Goal: Complete application form

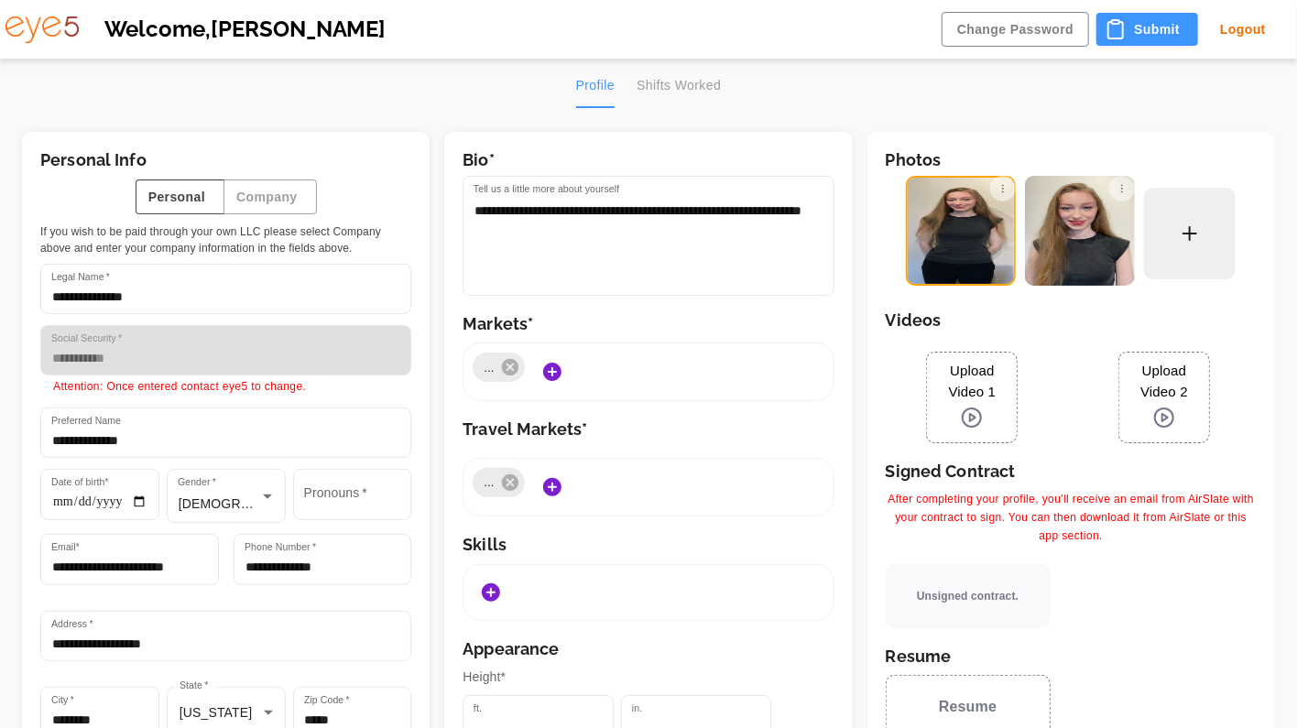
type input "*******"
click at [670, 87] on div "Profile Shifts Worked" at bounding box center [644, 86] width 146 height 44
click at [1116, 11] on div "Welcome, [PERSON_NAME] Change Password Submit Logout" at bounding box center [643, 29] width 1268 height 59
click at [1119, 31] on button "Submit" at bounding box center [1137, 30] width 102 height 34
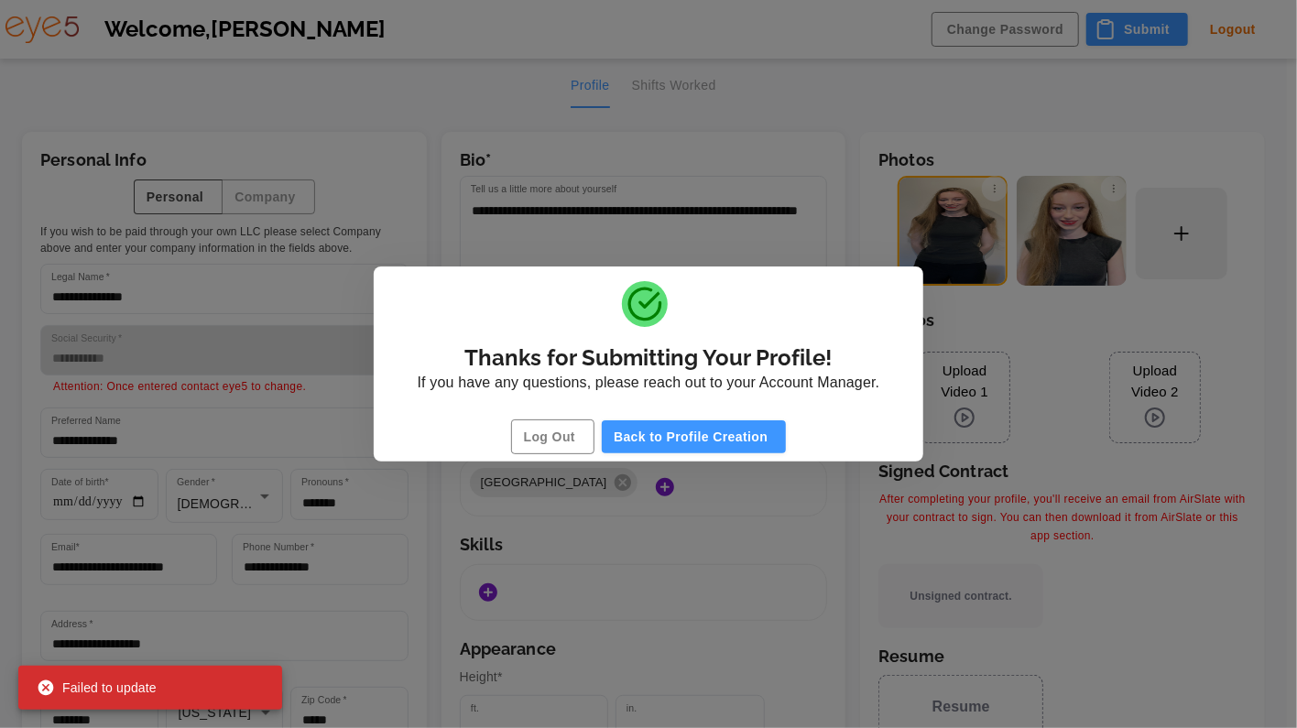
click at [518, 151] on div "Thanks for Submitting Your Profile! If you have any questions, please reach out…" at bounding box center [648, 364] width 1297 height 728
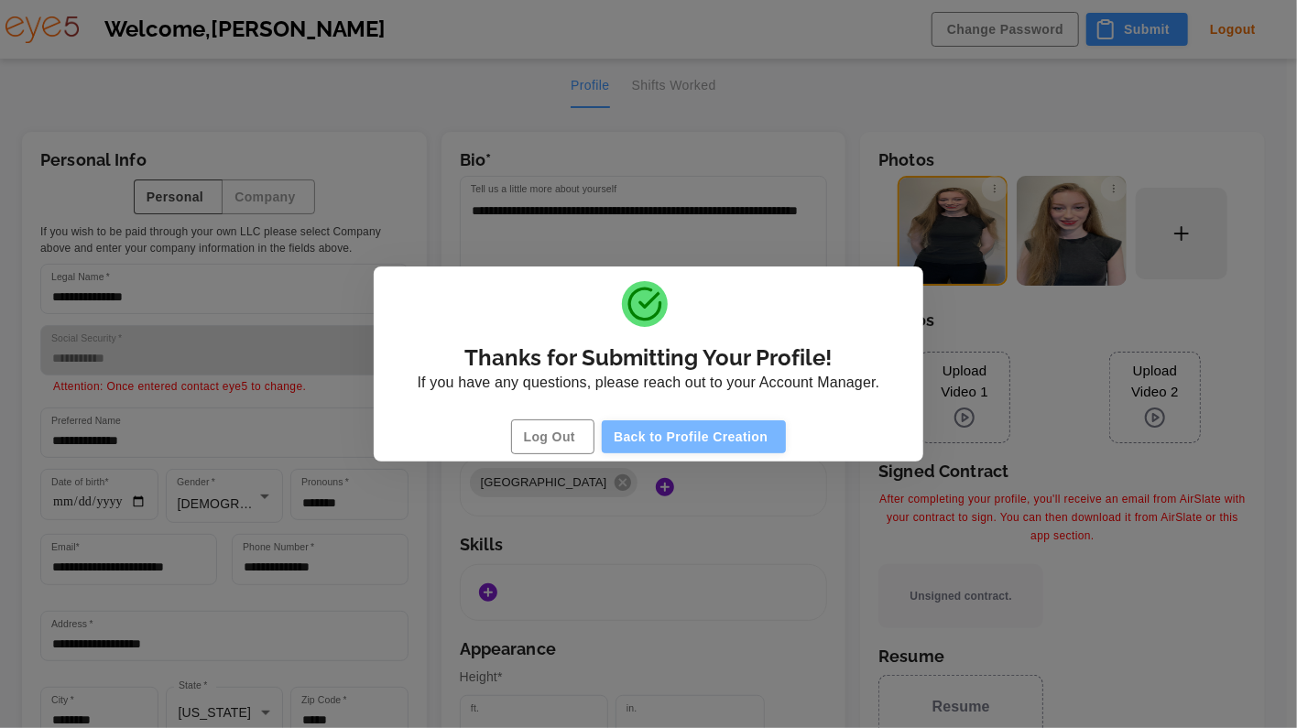
click at [700, 432] on button "Back to Profile Creation" at bounding box center [694, 437] width 184 height 34
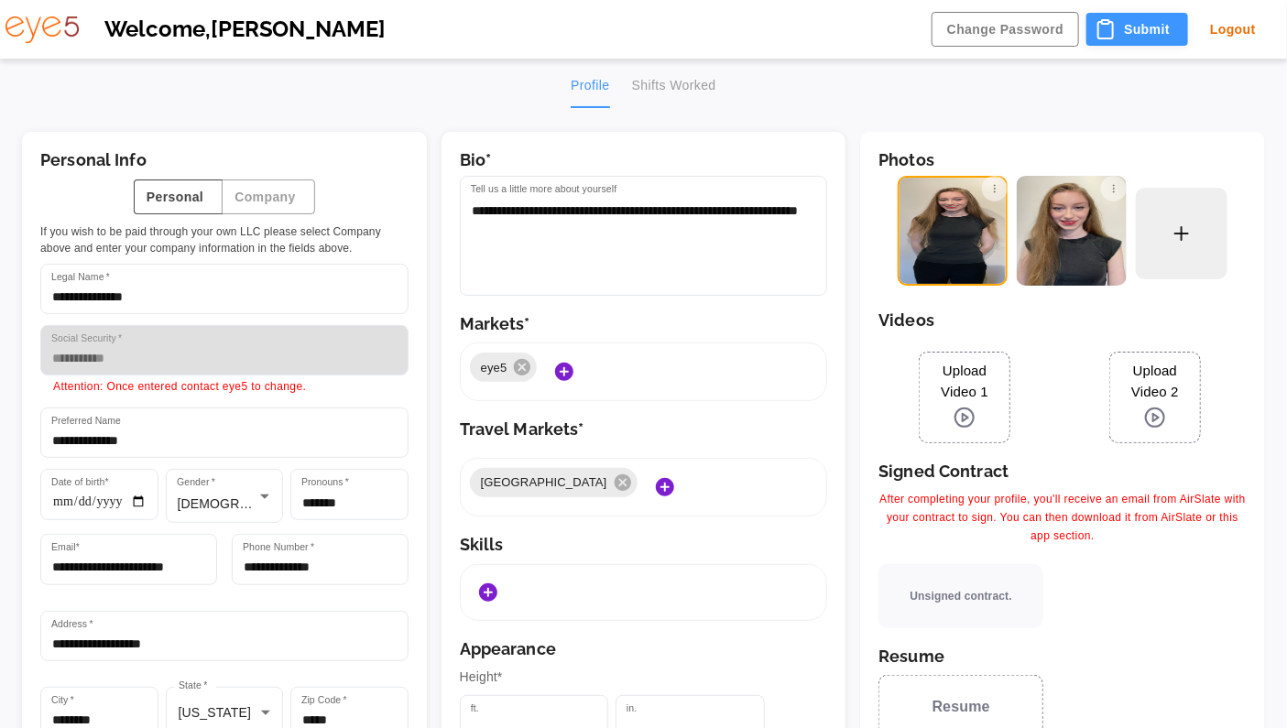
click at [1126, 41] on button "Submit" at bounding box center [1137, 30] width 102 height 34
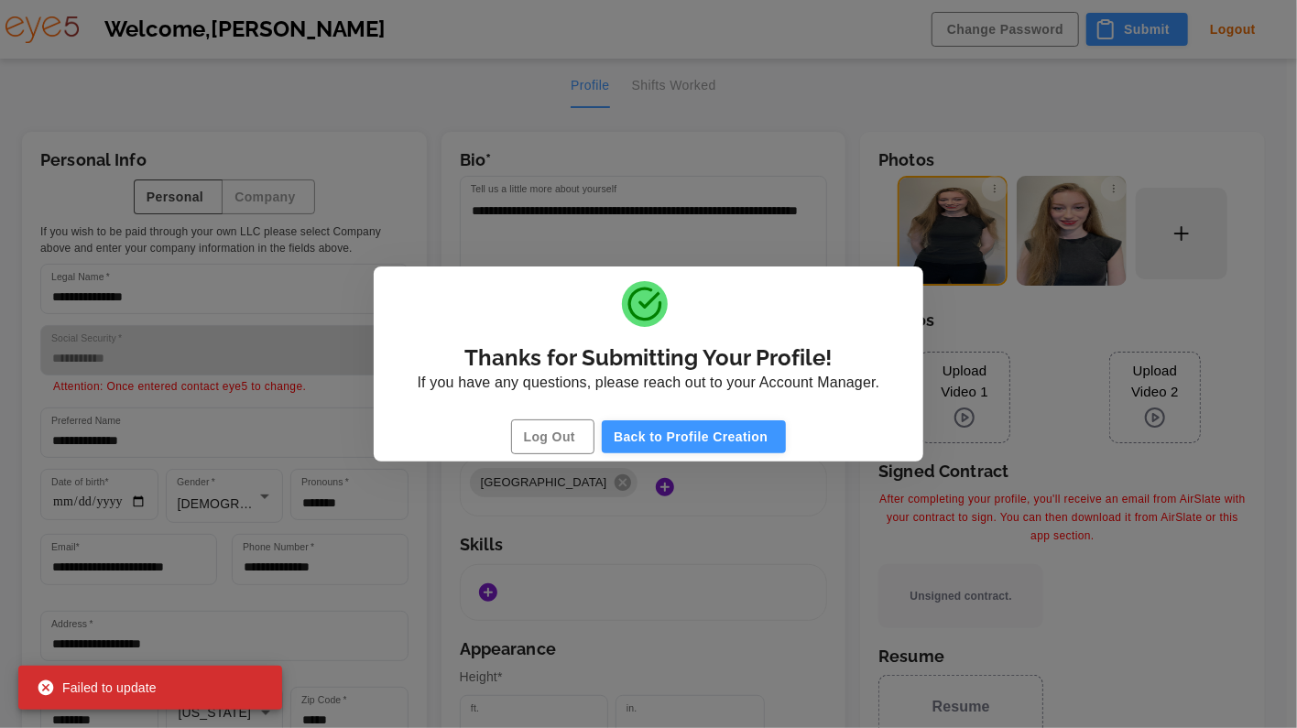
click at [735, 435] on button "Back to Profile Creation" at bounding box center [694, 437] width 184 height 34
